Goal: Find specific page/section: Find specific page/section

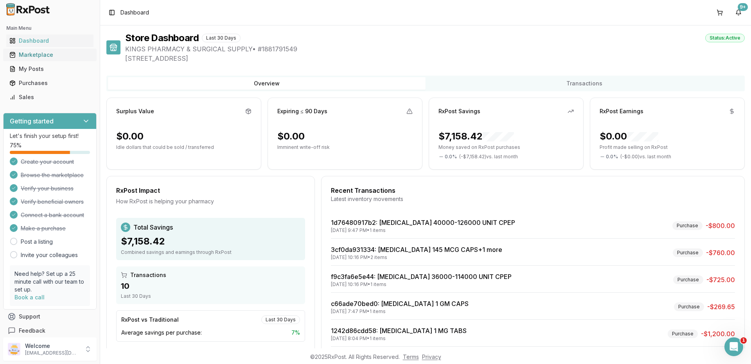
click at [42, 54] on div "Marketplace" at bounding box center [49, 55] width 81 height 8
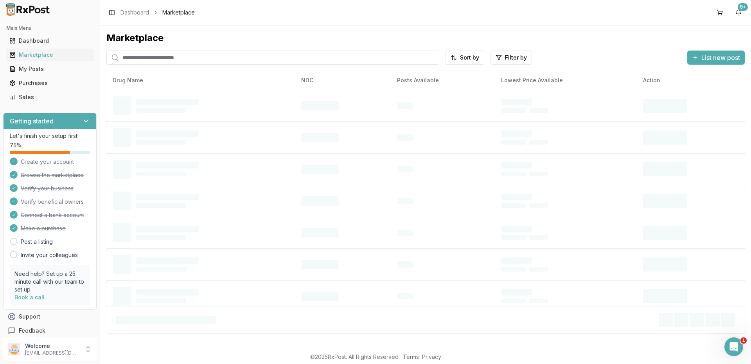
click at [176, 59] on input "search" at bounding box center [272, 57] width 333 height 14
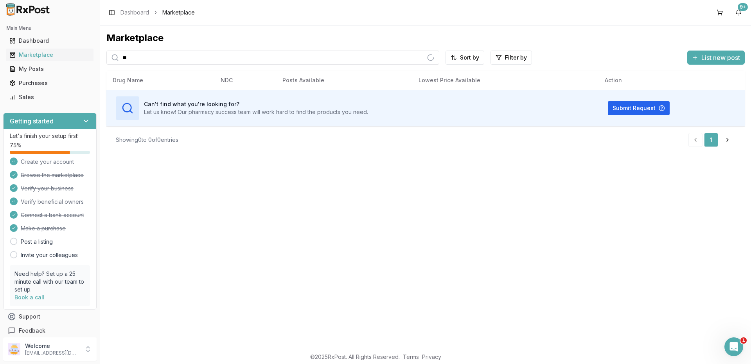
type input "*"
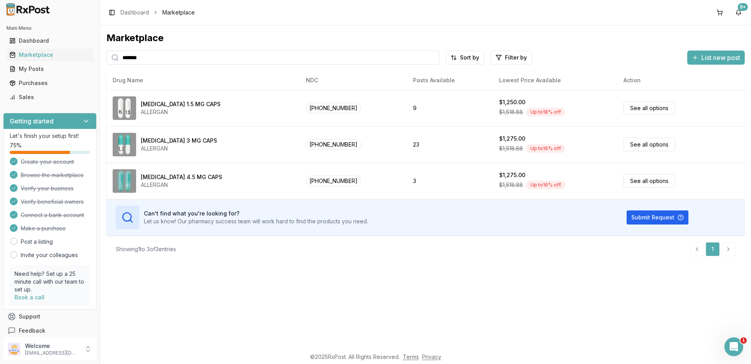
type input "*******"
